Goal: Information Seeking & Learning: Understand process/instructions

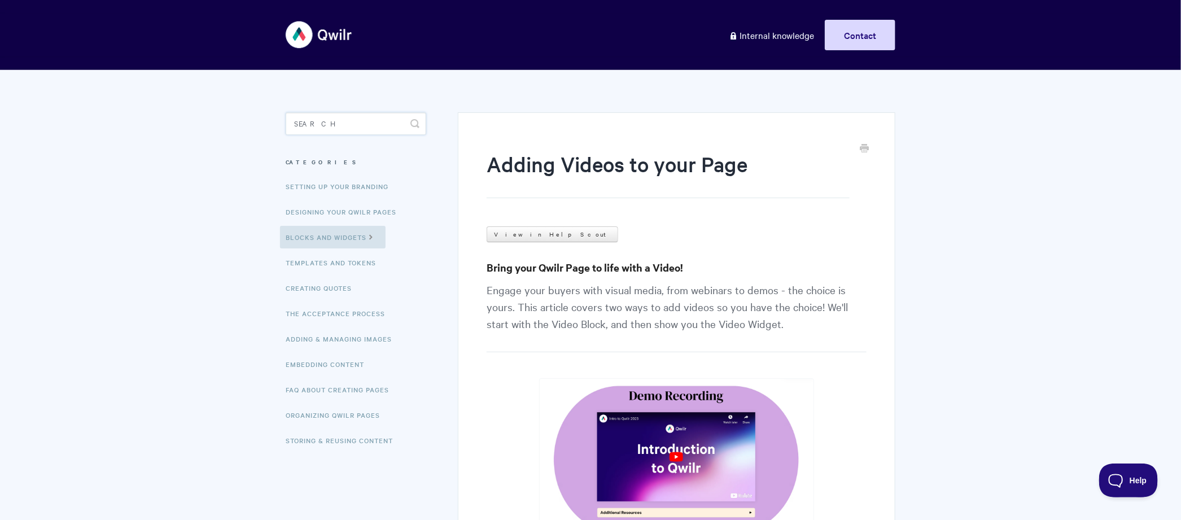
click at [361, 131] on input "Search" at bounding box center [356, 123] width 141 height 23
type input "move owner"
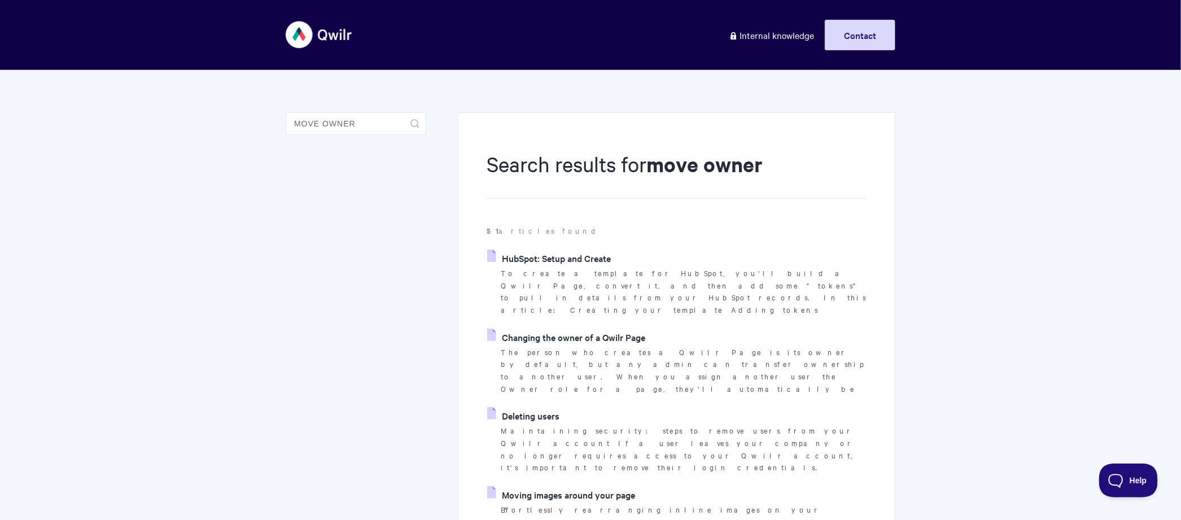
click at [552, 328] on link "Changing the owner of a Qwilr Page" at bounding box center [566, 336] width 158 height 17
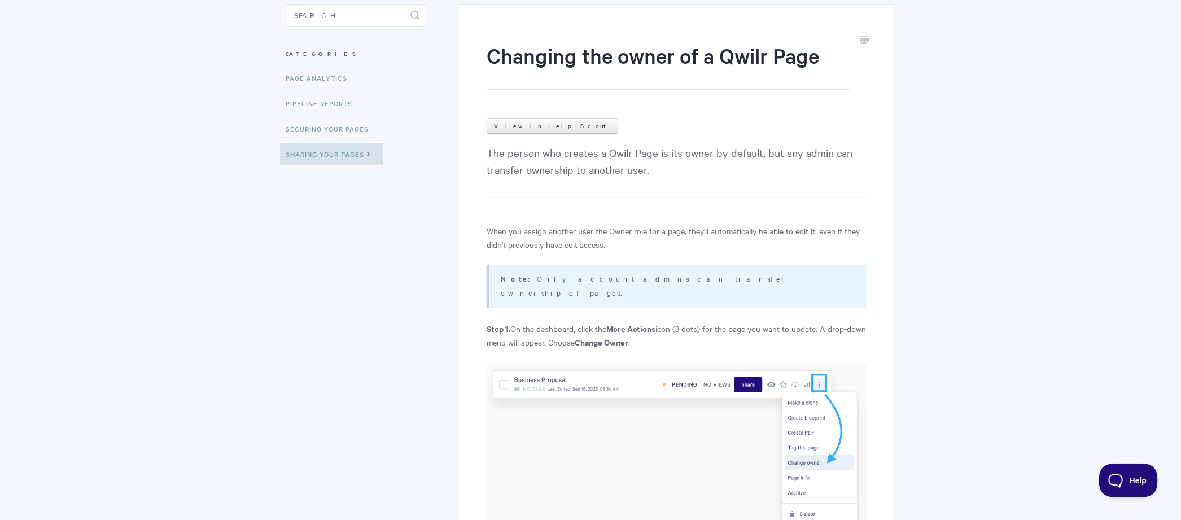
scroll to position [82, 0]
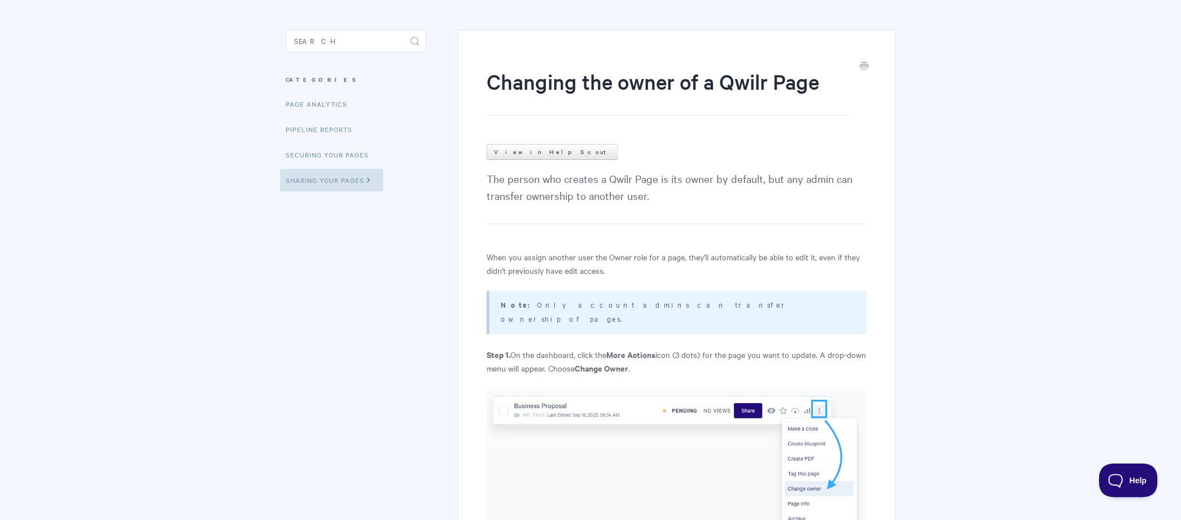
click at [615, 82] on h1 "Changing the owner of a Qwilr Page" at bounding box center [667, 91] width 363 height 49
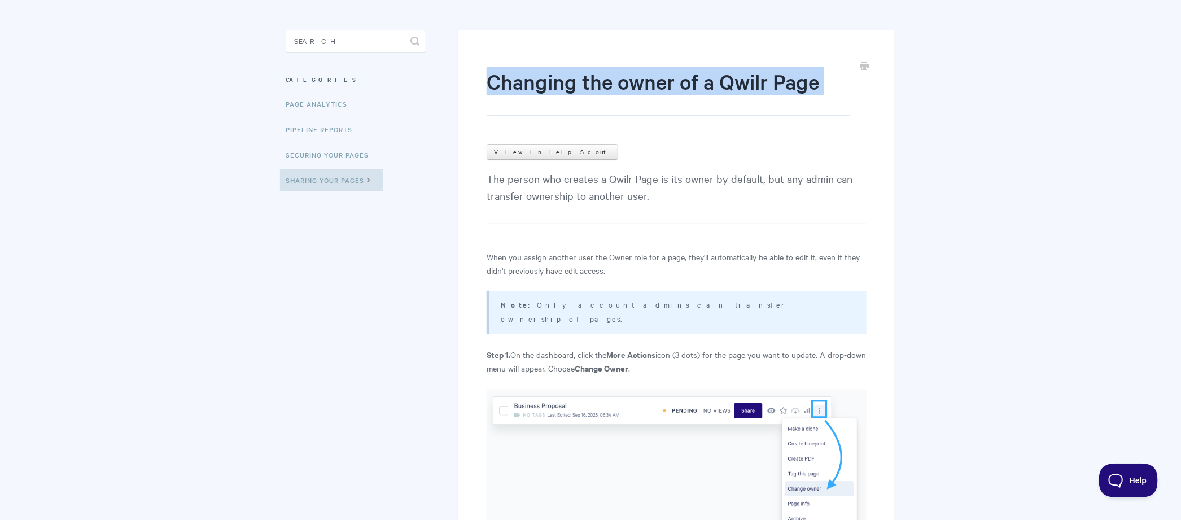
click at [615, 82] on h1 "Changing the owner of a Qwilr Page" at bounding box center [667, 91] width 363 height 49
copy article "Changing the owner of a Qwilr Page"
